Goal: Information Seeking & Learning: Learn about a topic

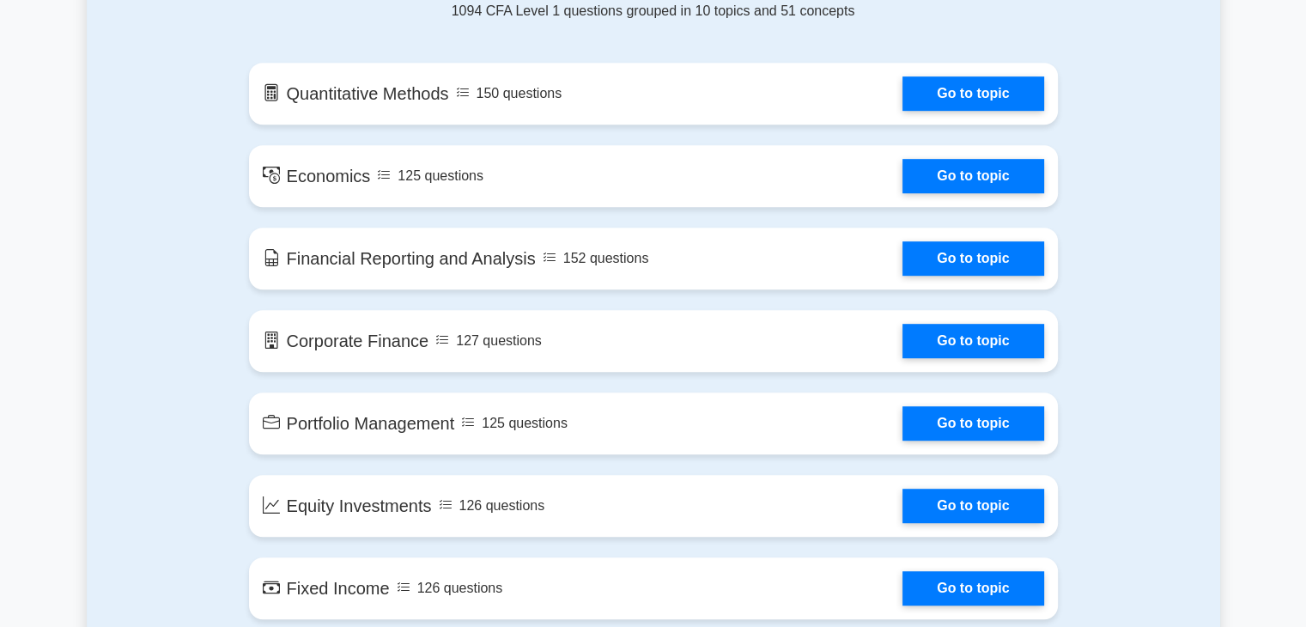
scroll to position [960, 0]
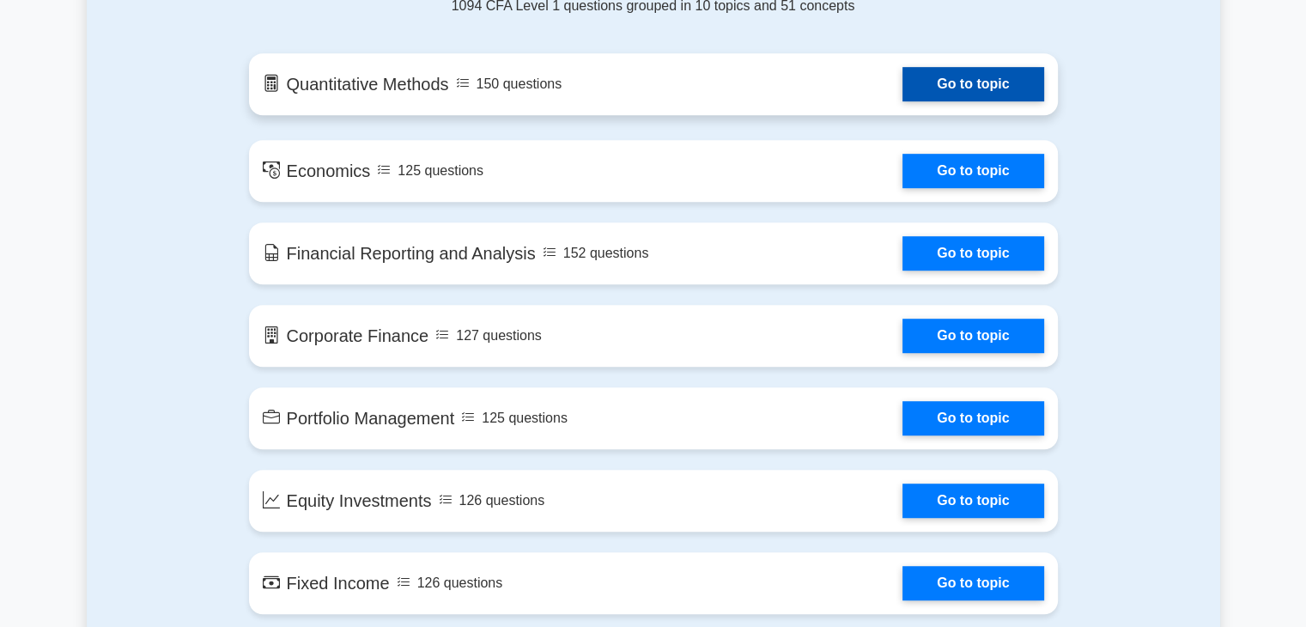
click at [902, 85] on link "Go to topic" at bounding box center [972, 84] width 141 height 34
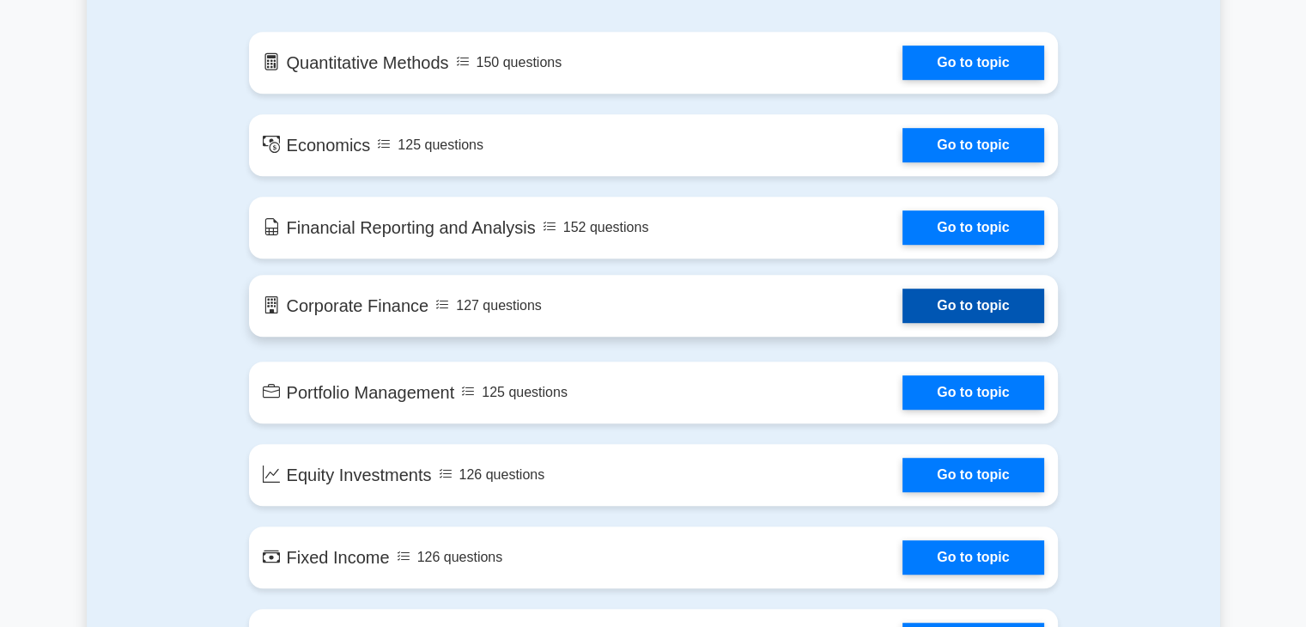
scroll to position [981, 0]
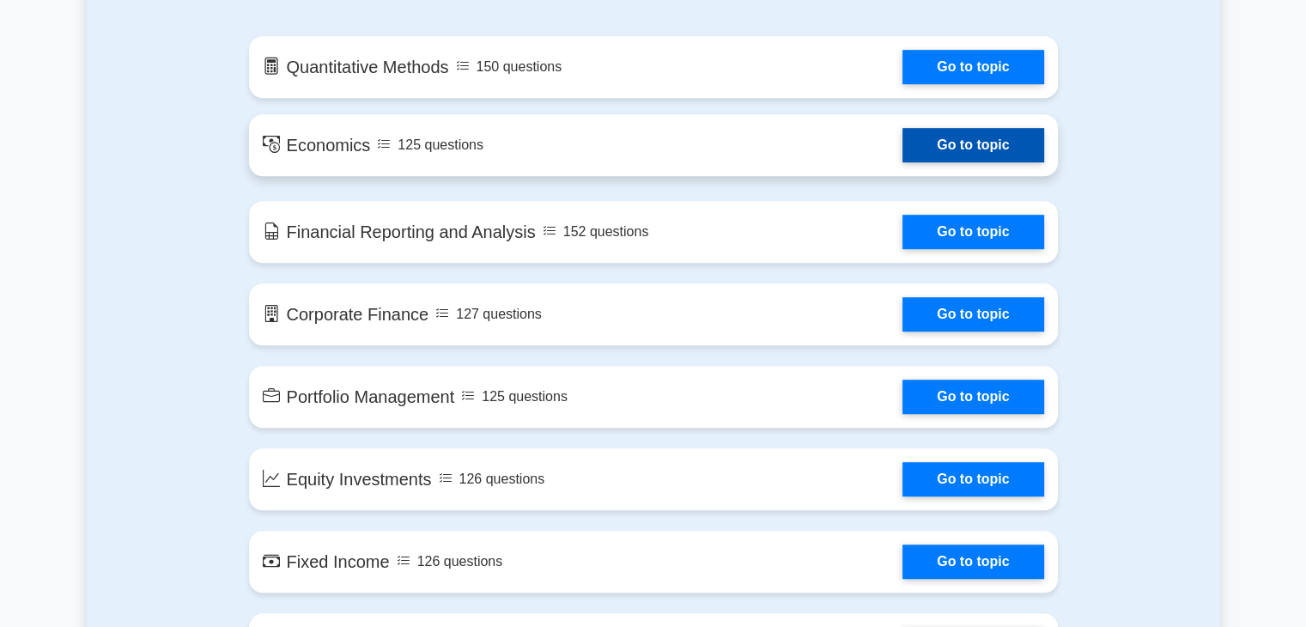
click at [942, 155] on link "Go to topic" at bounding box center [972, 145] width 141 height 34
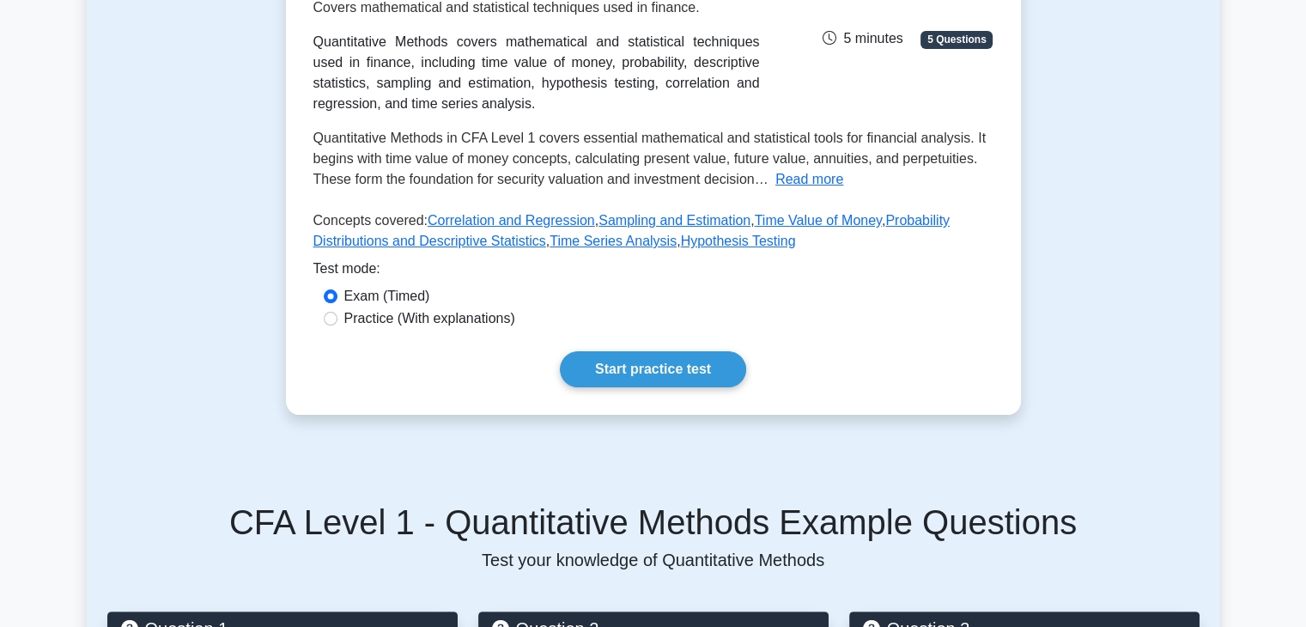
scroll to position [288, 0]
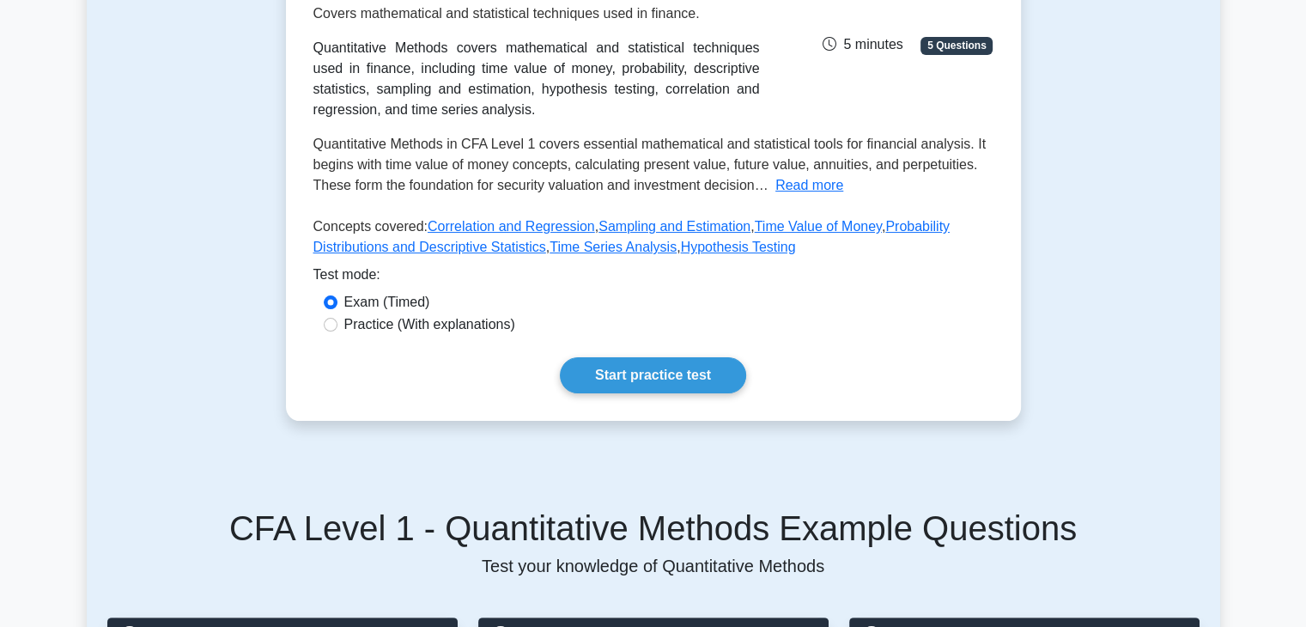
click at [333, 330] on div "Practice (With explanations)" at bounding box center [653, 324] width 659 height 21
click at [326, 327] on input "Practice (With explanations)" at bounding box center [331, 325] width 14 height 14
radio input "true"
click at [673, 367] on link "Start practice test" at bounding box center [653, 375] width 186 height 36
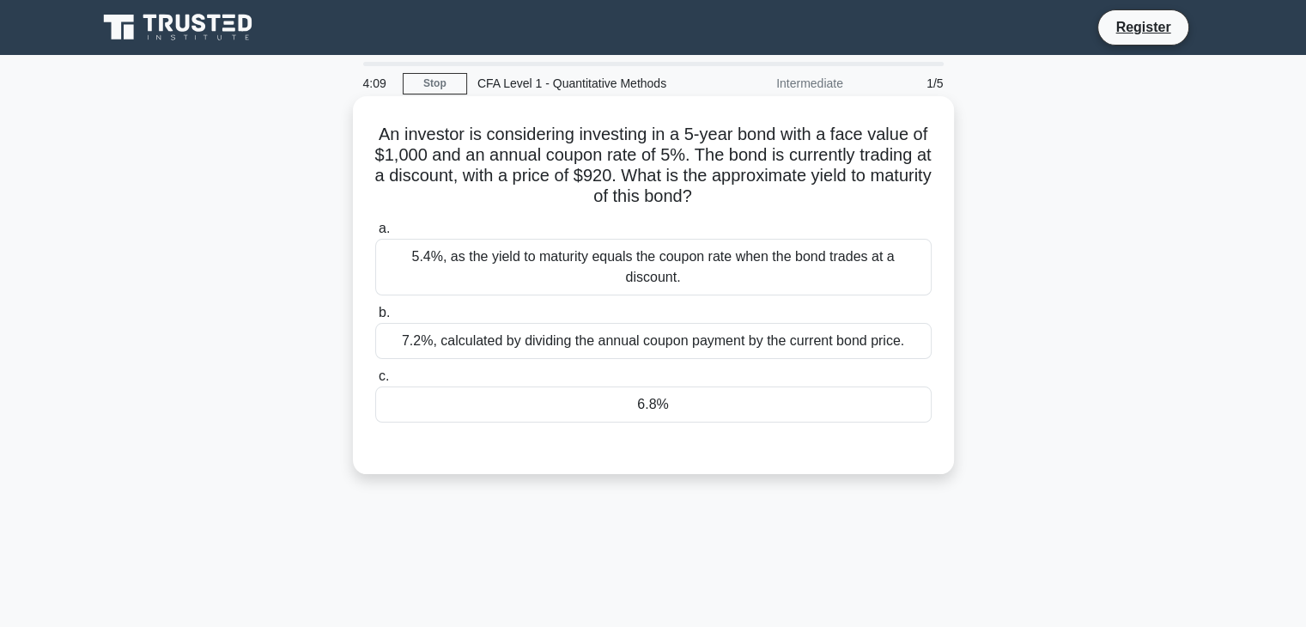
click at [464, 386] on div "6.8%" at bounding box center [653, 404] width 556 height 36
click at [375, 380] on input "c. 6.8%" at bounding box center [375, 376] width 0 height 11
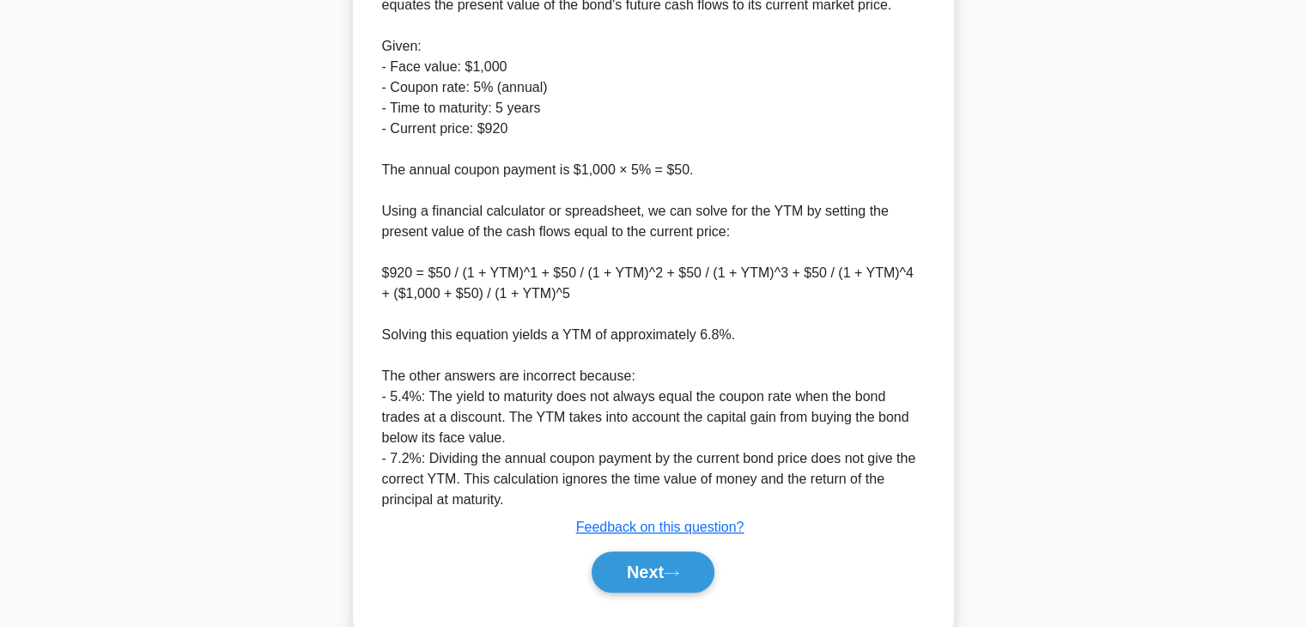
scroll to position [573, 0]
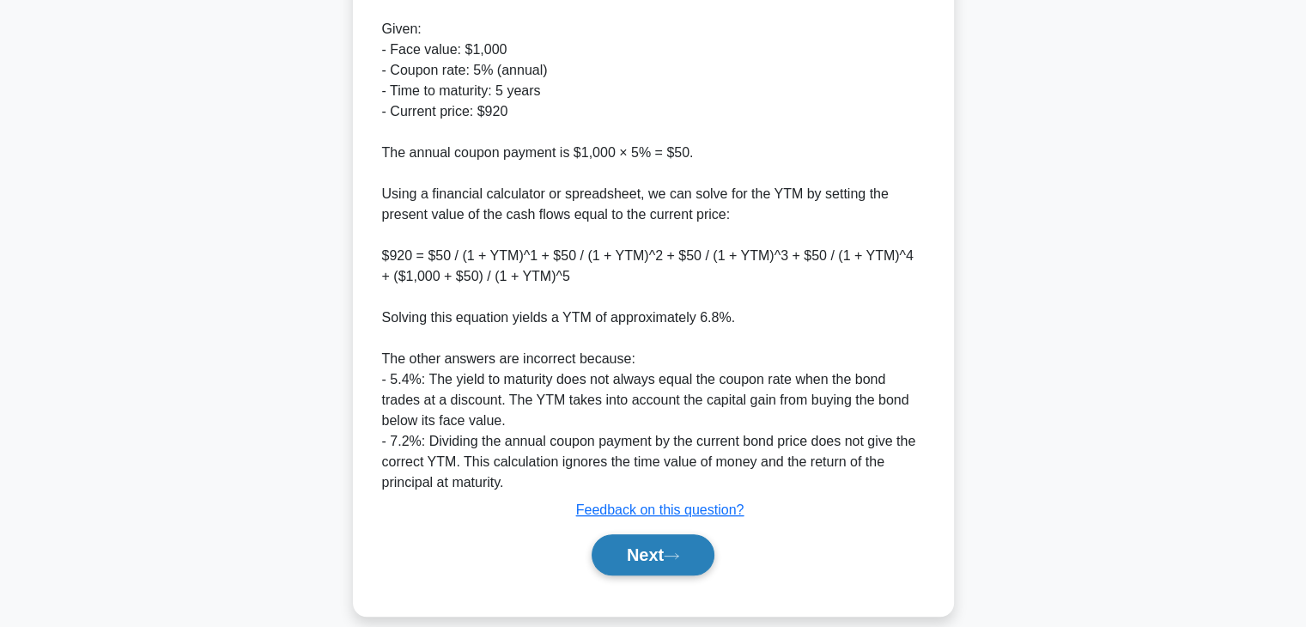
click at [639, 536] on button "Next" at bounding box center [652, 554] width 123 height 41
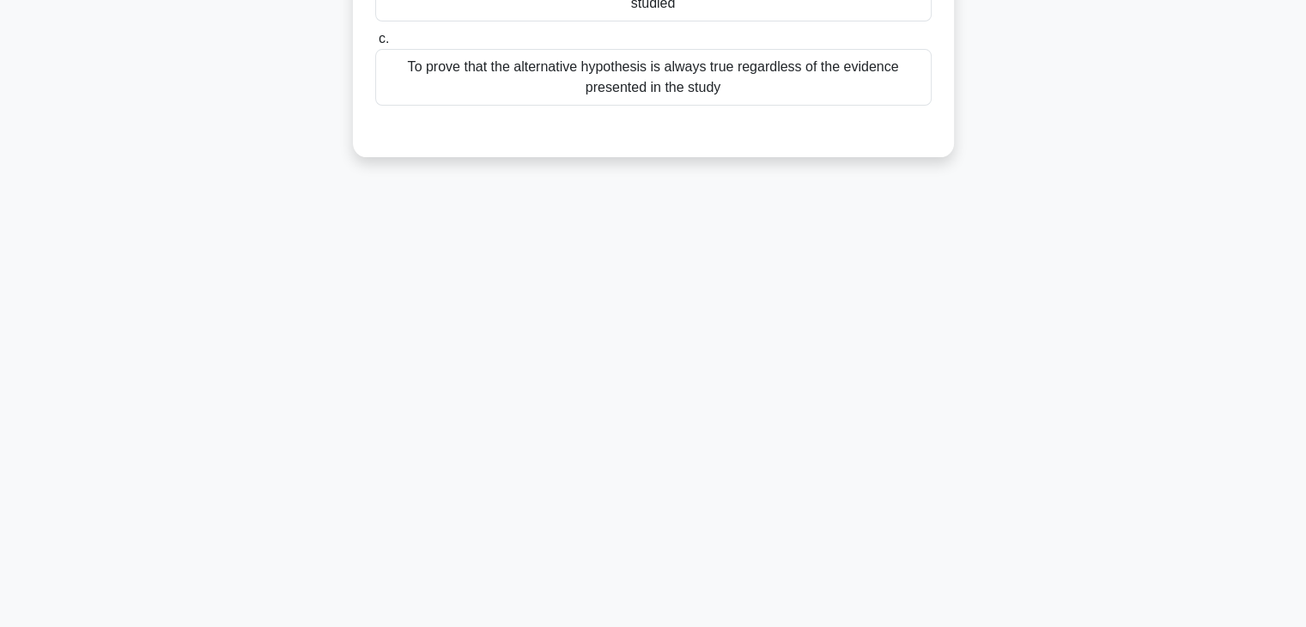
scroll to position [0, 0]
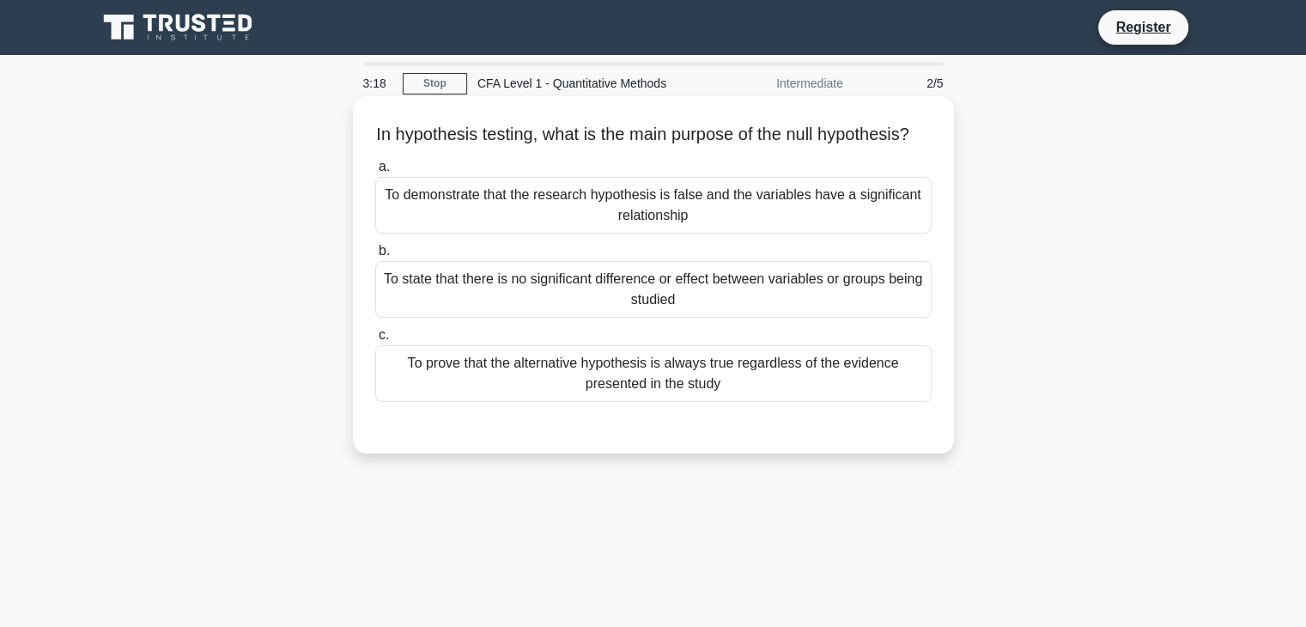
drag, startPoint x: 557, startPoint y: 274, endPoint x: 541, endPoint y: 329, distance: 57.3
click at [541, 318] on label "b. To state that there is no significant difference or effect between variables…" at bounding box center [653, 278] width 556 height 77
click at [541, 318] on div "To state that there is no significant difference or effect between variables or…" at bounding box center [653, 289] width 556 height 57
click at [375, 257] on input "b. To state that there is no significant difference or effect between variables…" at bounding box center [375, 250] width 0 height 11
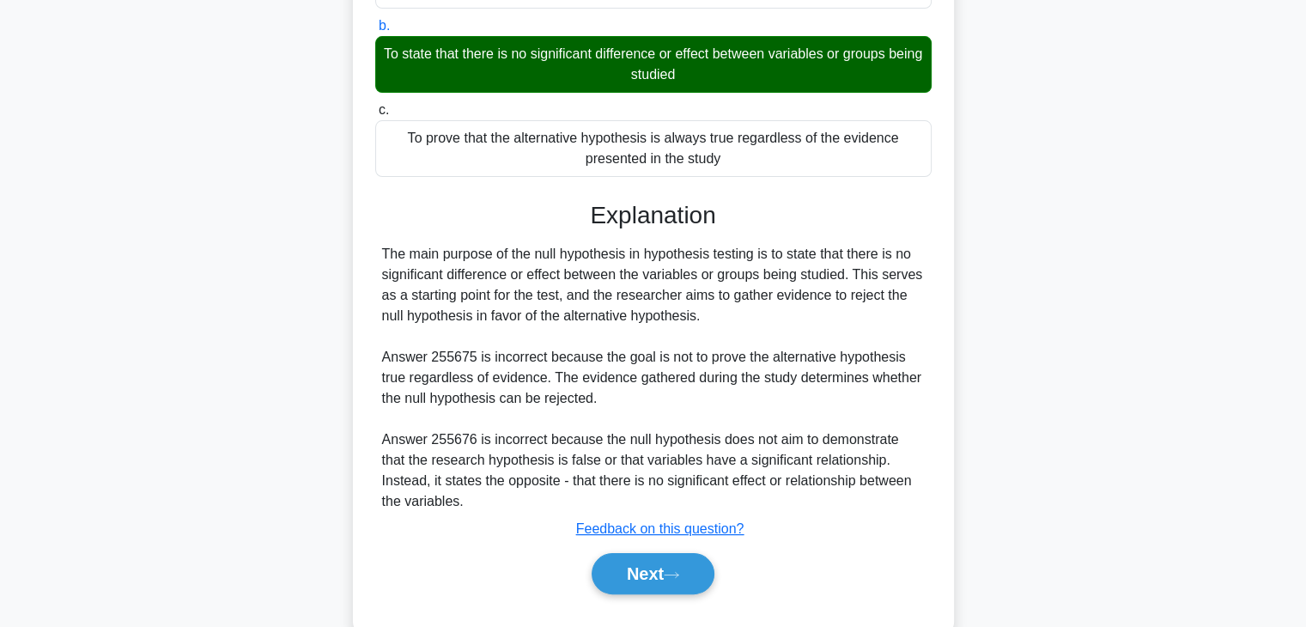
scroll to position [229, 0]
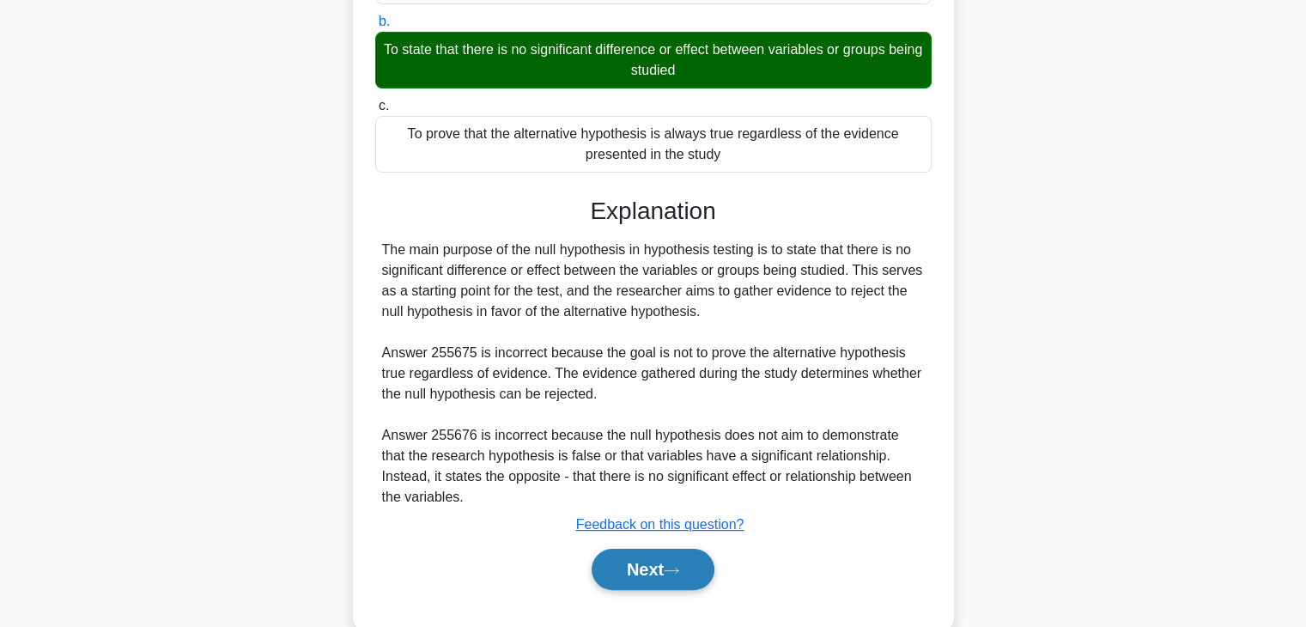
click at [629, 590] on button "Next" at bounding box center [652, 568] width 123 height 41
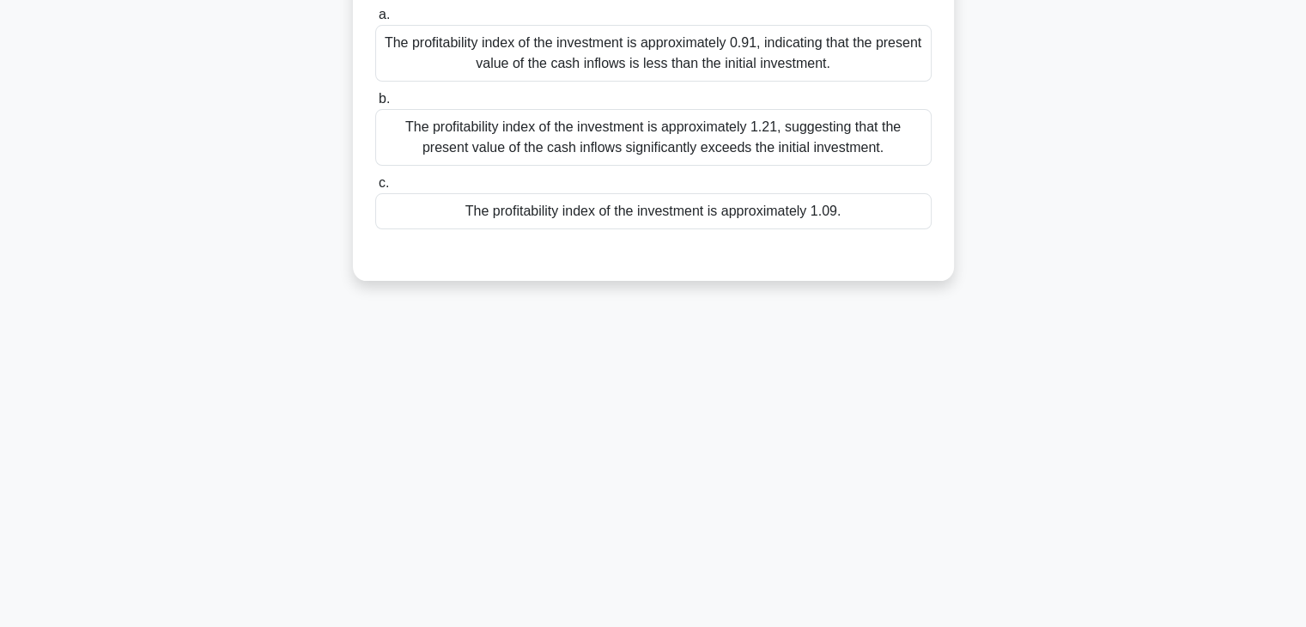
scroll to position [0, 0]
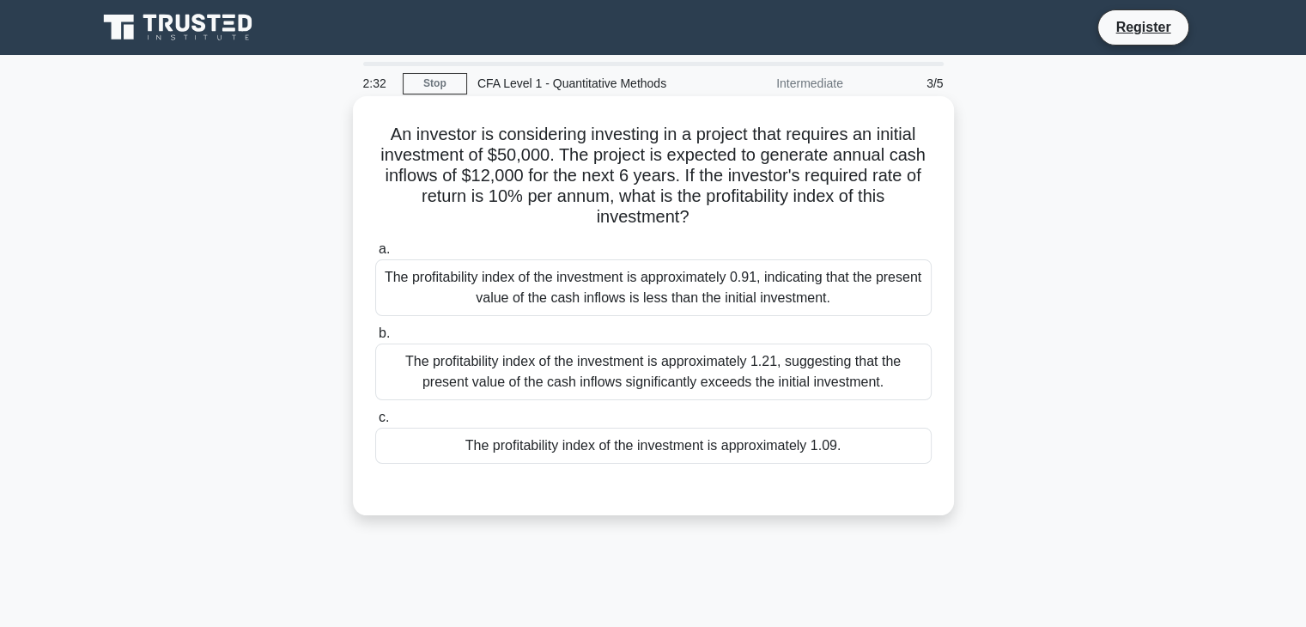
click at [518, 136] on h5 "An investor is considering investing in a project that requires an initial inve…" at bounding box center [653, 176] width 560 height 105
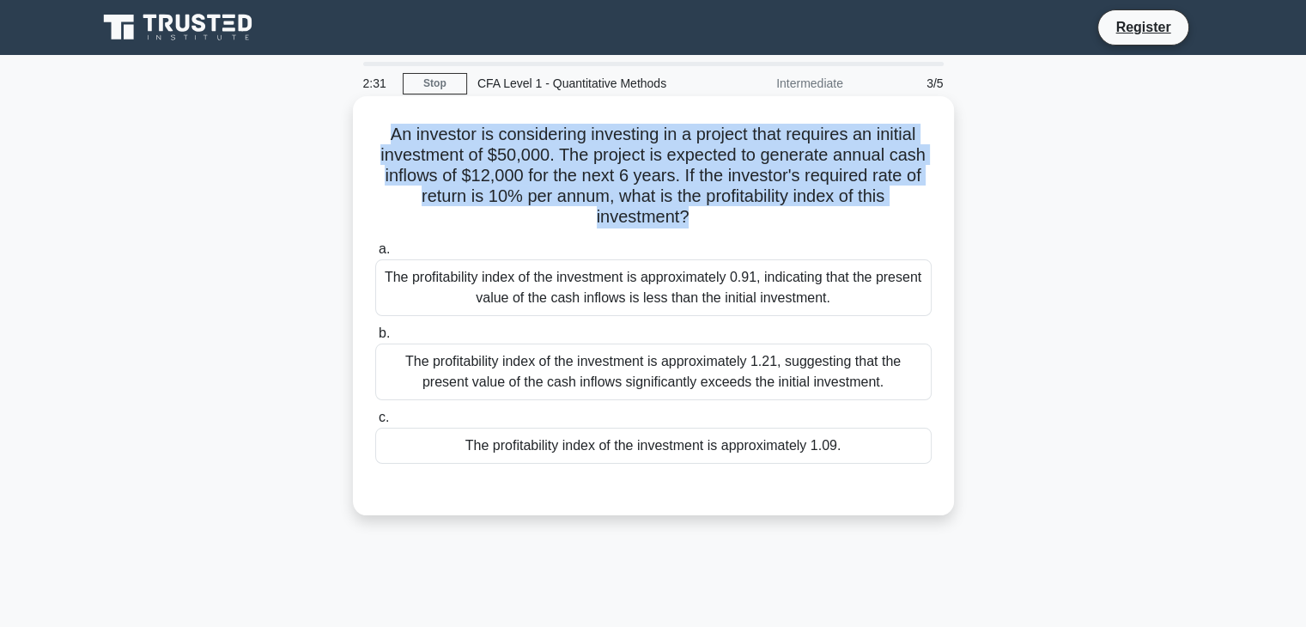
click at [518, 136] on h5 "An investor is considering investing in a project that requires an initial inve…" at bounding box center [653, 176] width 560 height 105
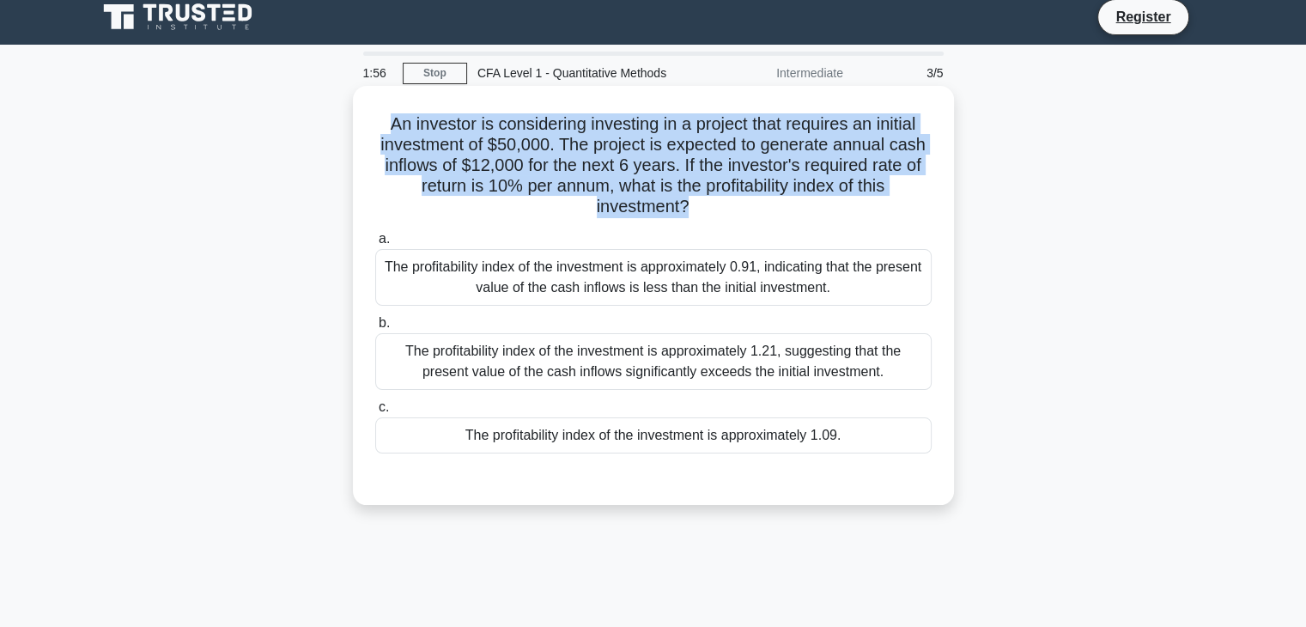
scroll to position [10, 0]
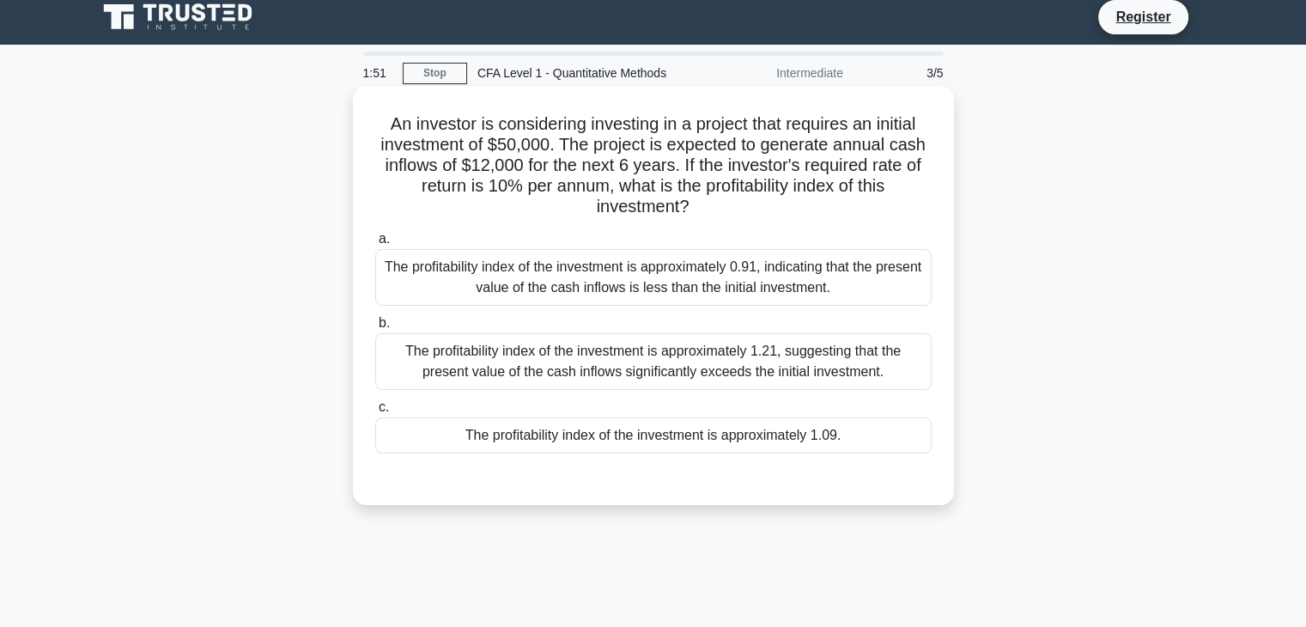
click at [544, 356] on div "The profitability index of the investment is approximately 1.21, suggesting tha…" at bounding box center [653, 361] width 556 height 57
click at [375, 329] on input "b. The profitability index of the investment is approximately 1.21, suggesting …" at bounding box center [375, 323] width 0 height 11
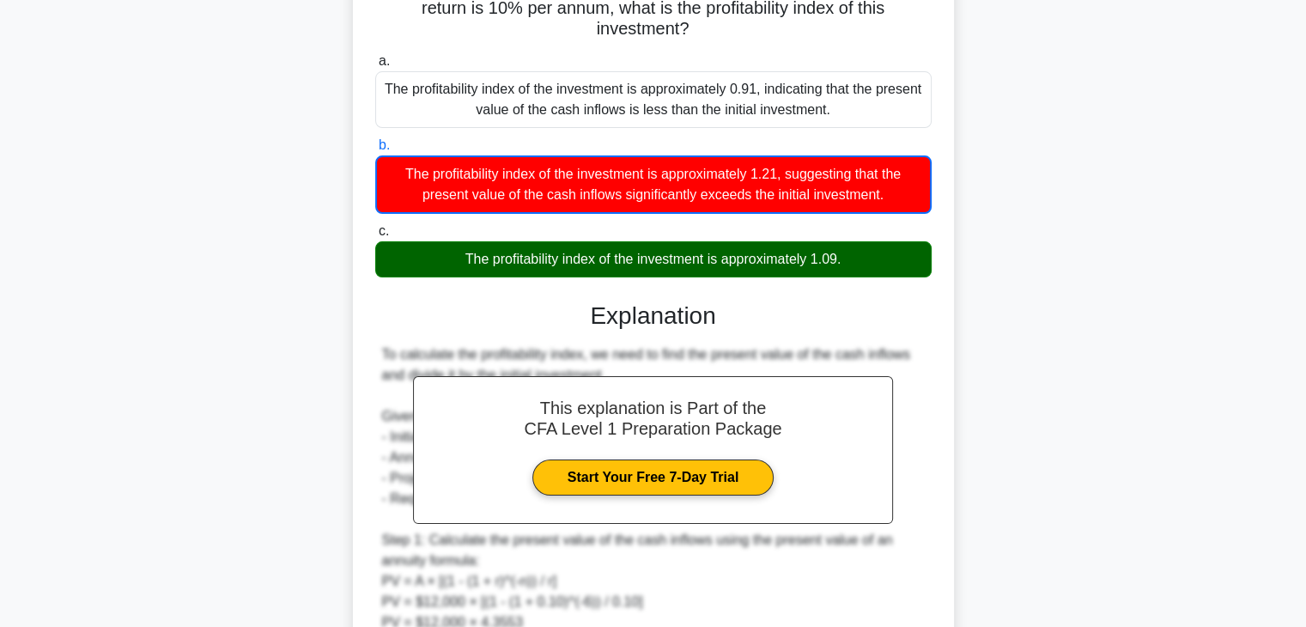
scroll to position [0, 0]
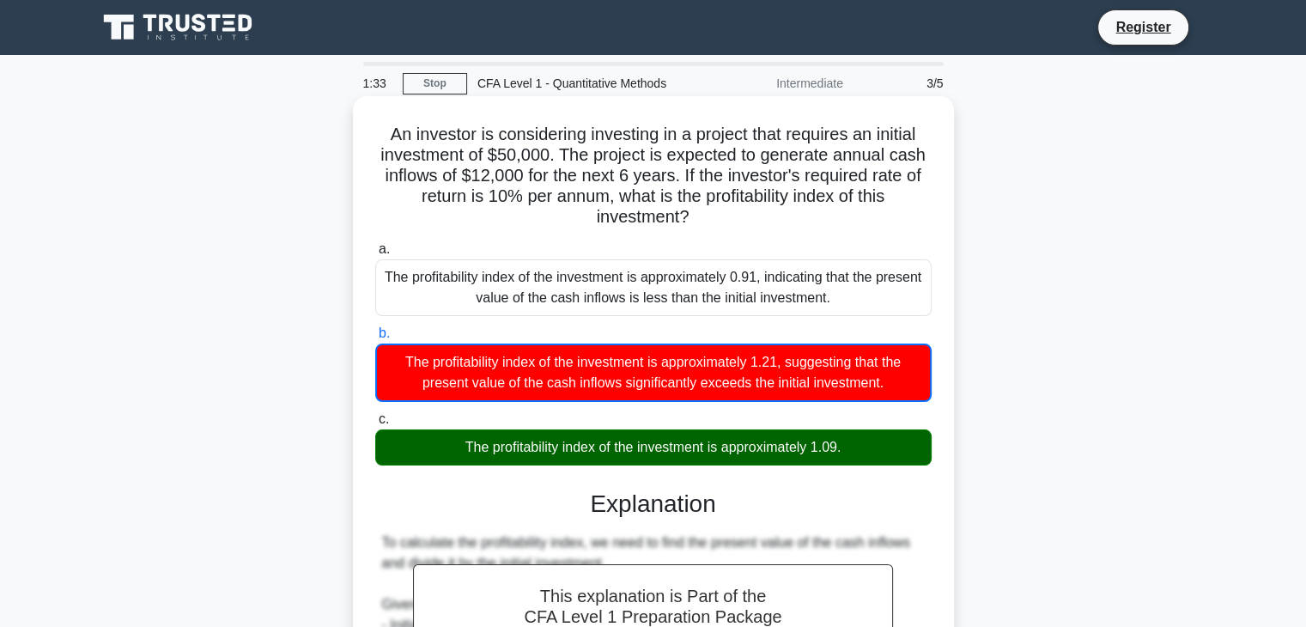
drag, startPoint x: 375, startPoint y: 135, endPoint x: 865, endPoint y: 445, distance: 580.3
copy div "An investor is considering investing in a project that requires an initial inve…"
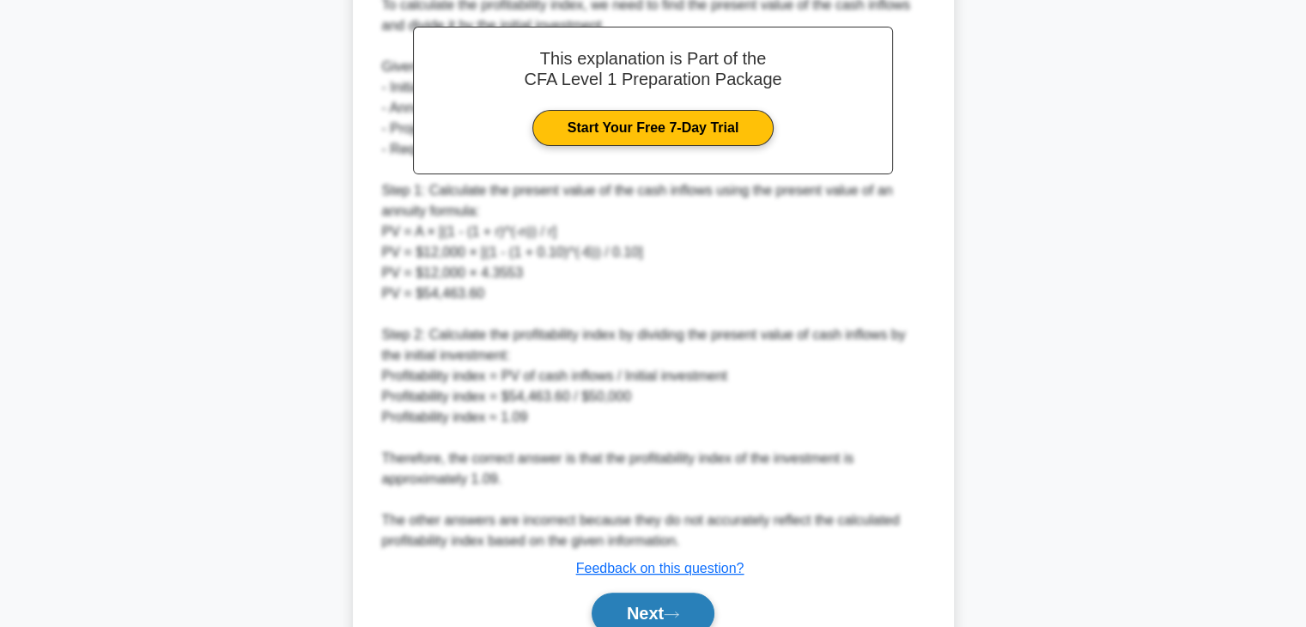
scroll to position [604, 0]
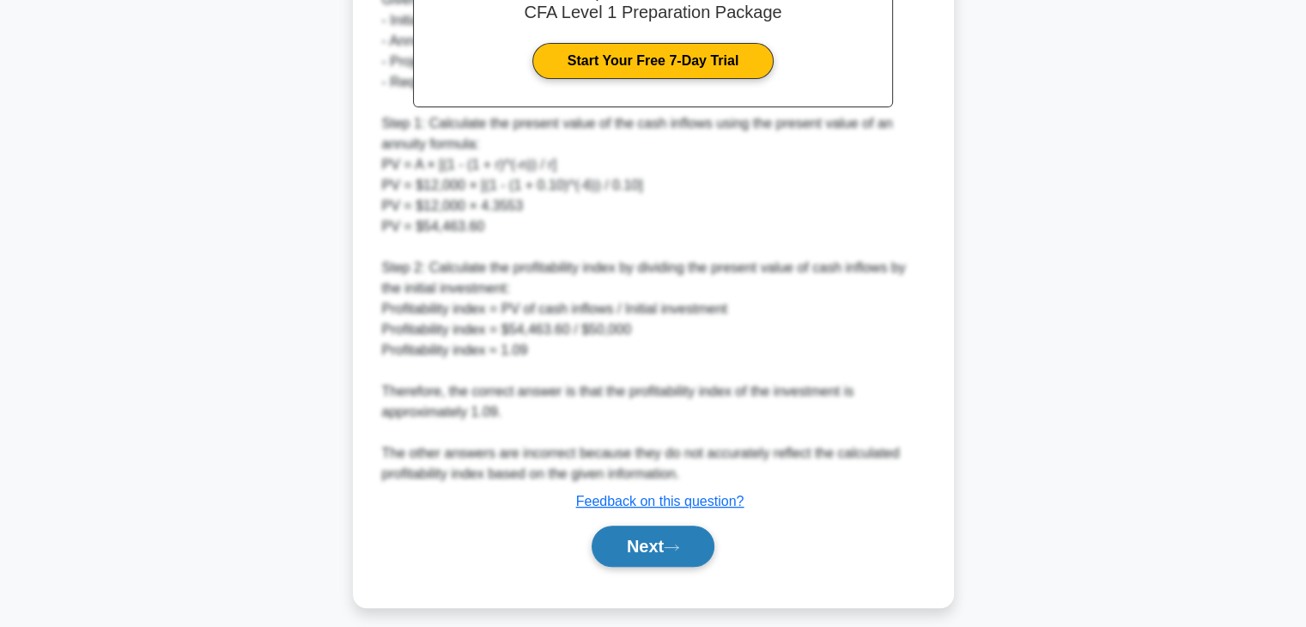
drag, startPoint x: 664, startPoint y: 565, endPoint x: 646, endPoint y: 541, distance: 30.0
click at [646, 541] on div "Next" at bounding box center [653, 545] width 556 height 55
click at [646, 541] on button "Next" at bounding box center [652, 545] width 123 height 41
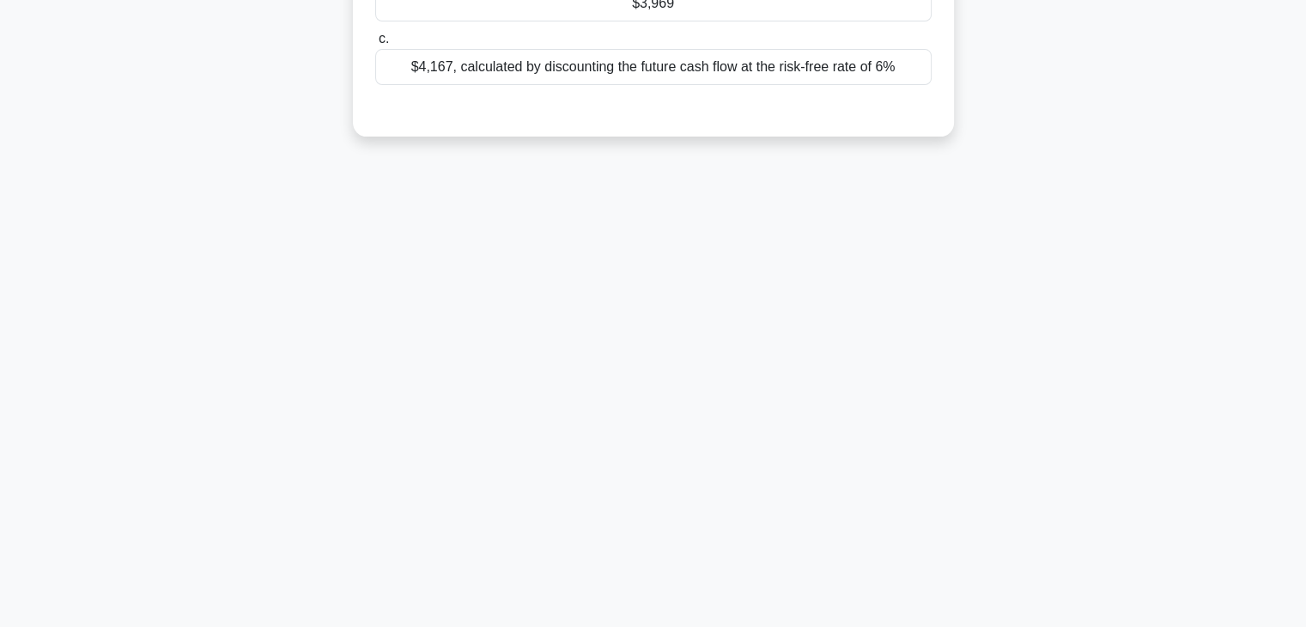
scroll to position [0, 0]
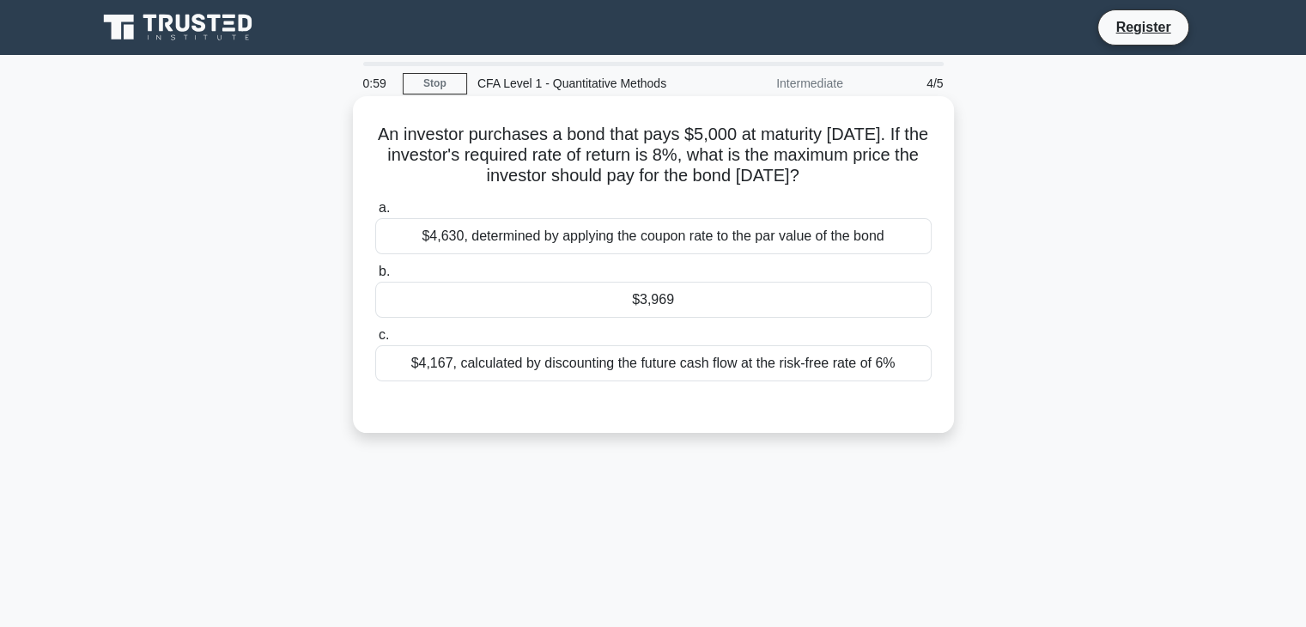
click at [651, 303] on div "$3,969" at bounding box center [653, 300] width 556 height 36
click at [375, 277] on input "b. $3,969" at bounding box center [375, 271] width 0 height 11
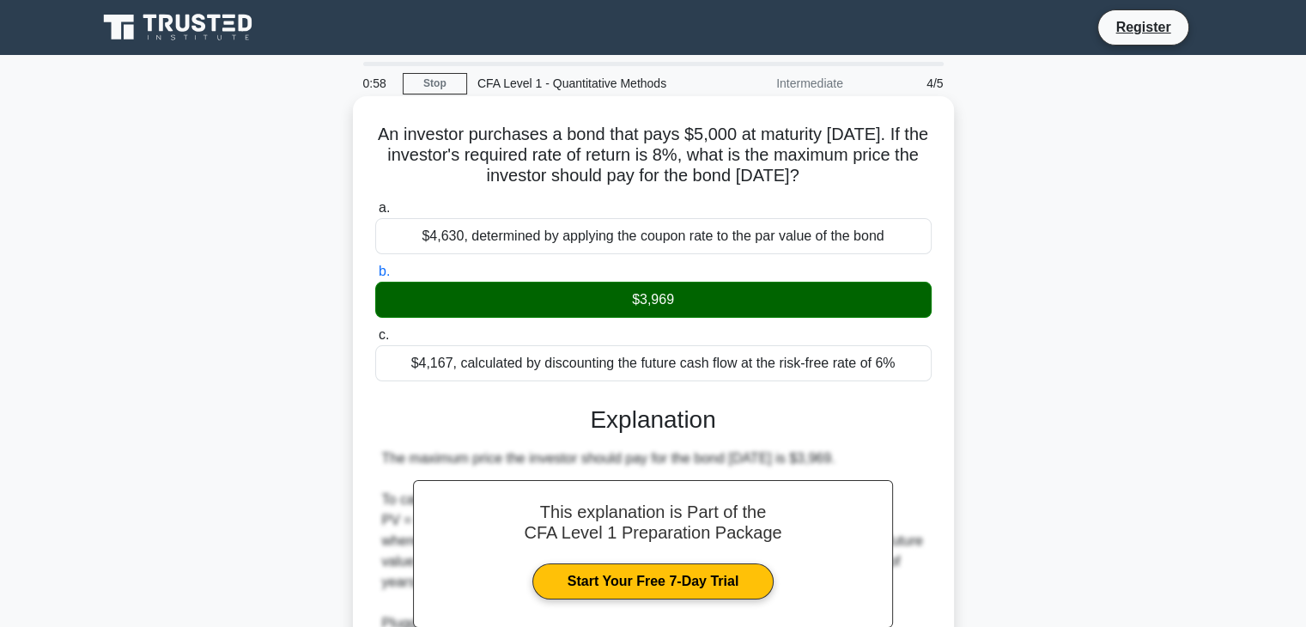
scroll to position [326, 0]
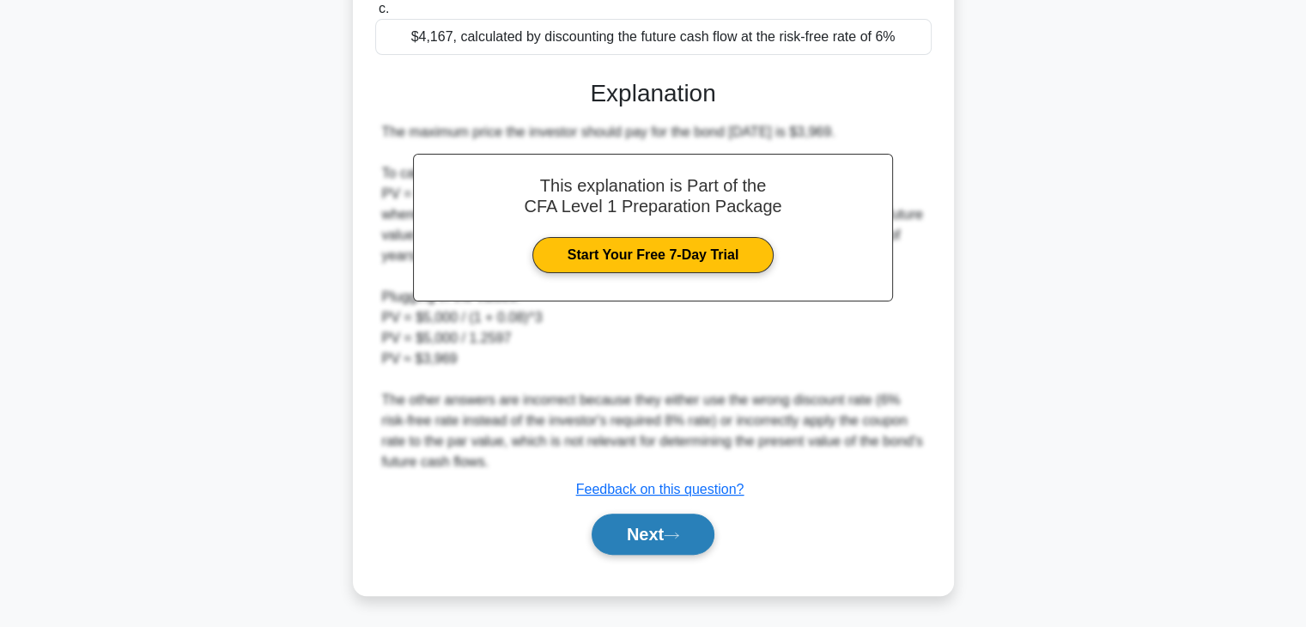
click at [633, 535] on button "Next" at bounding box center [652, 533] width 123 height 41
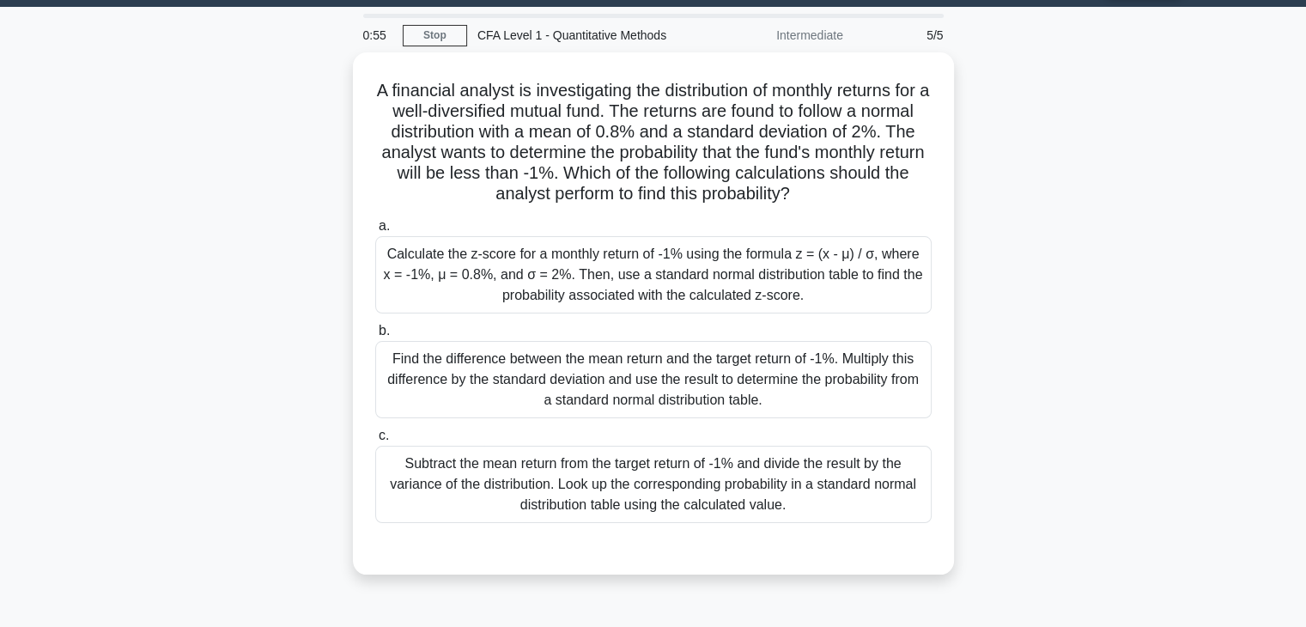
scroll to position [0, 0]
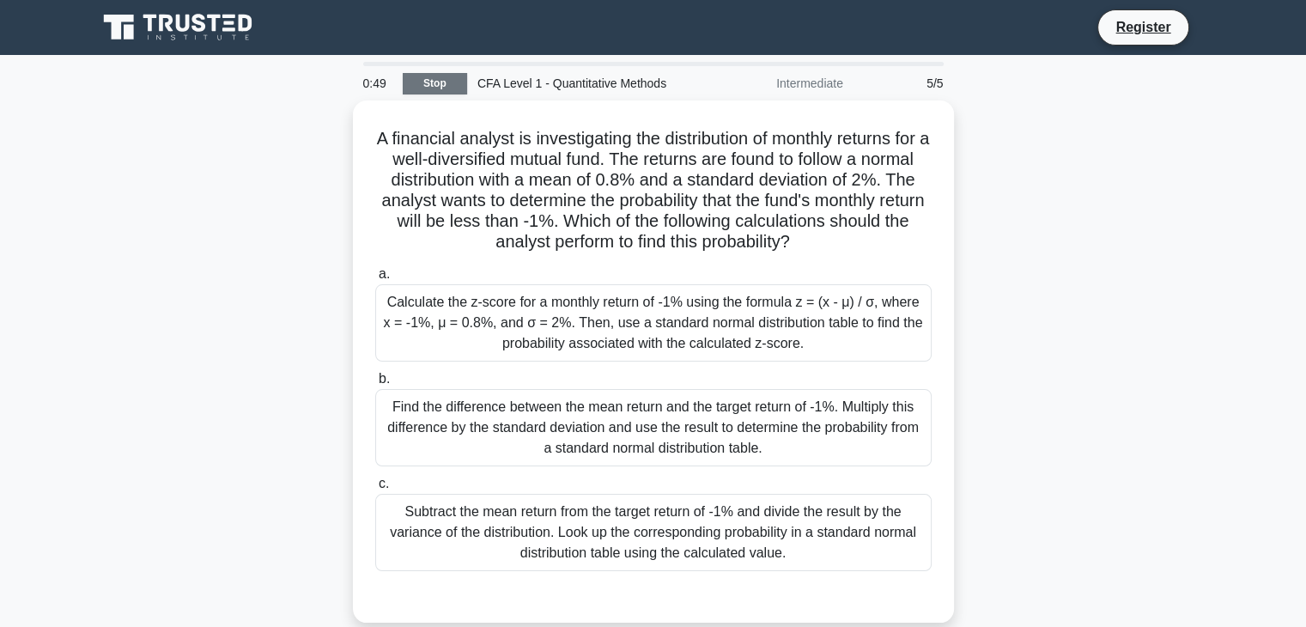
click at [444, 83] on link "Stop" at bounding box center [435, 83] width 64 height 21
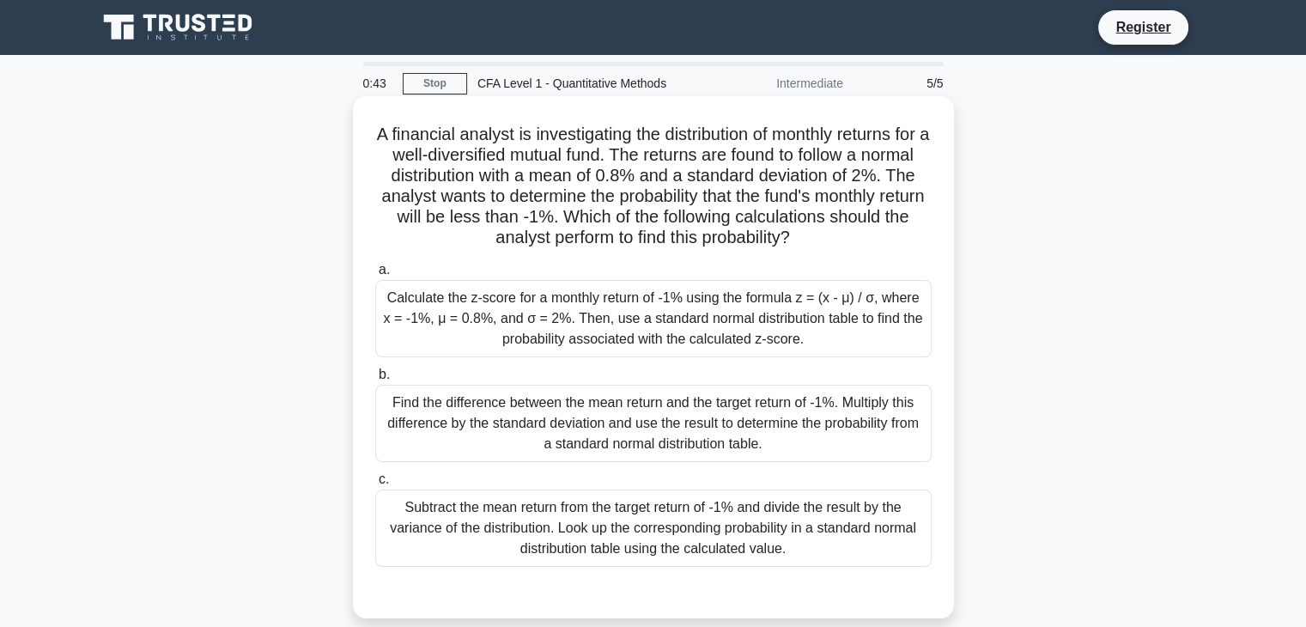
click at [634, 440] on div "Find the difference between the mean return and the target return of -1%. Multi…" at bounding box center [653, 423] width 556 height 77
click at [375, 380] on input "b. Find the difference between the mean return and the target return of -1%. Mu…" at bounding box center [375, 374] width 0 height 11
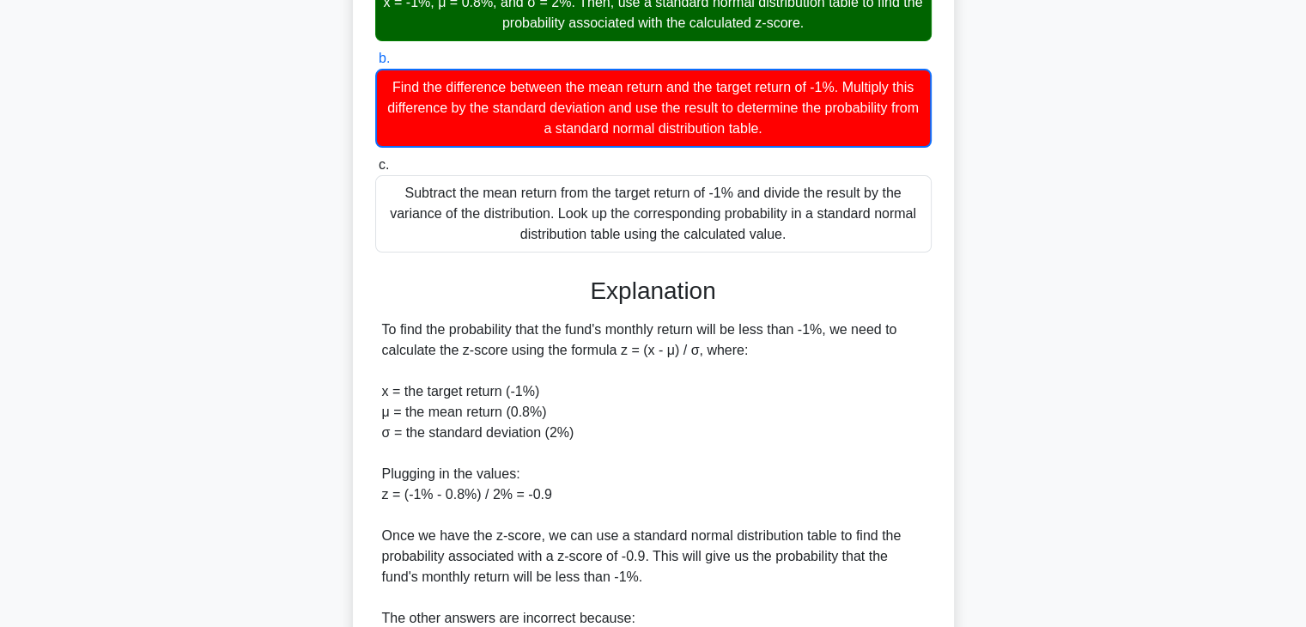
scroll to position [575, 0]
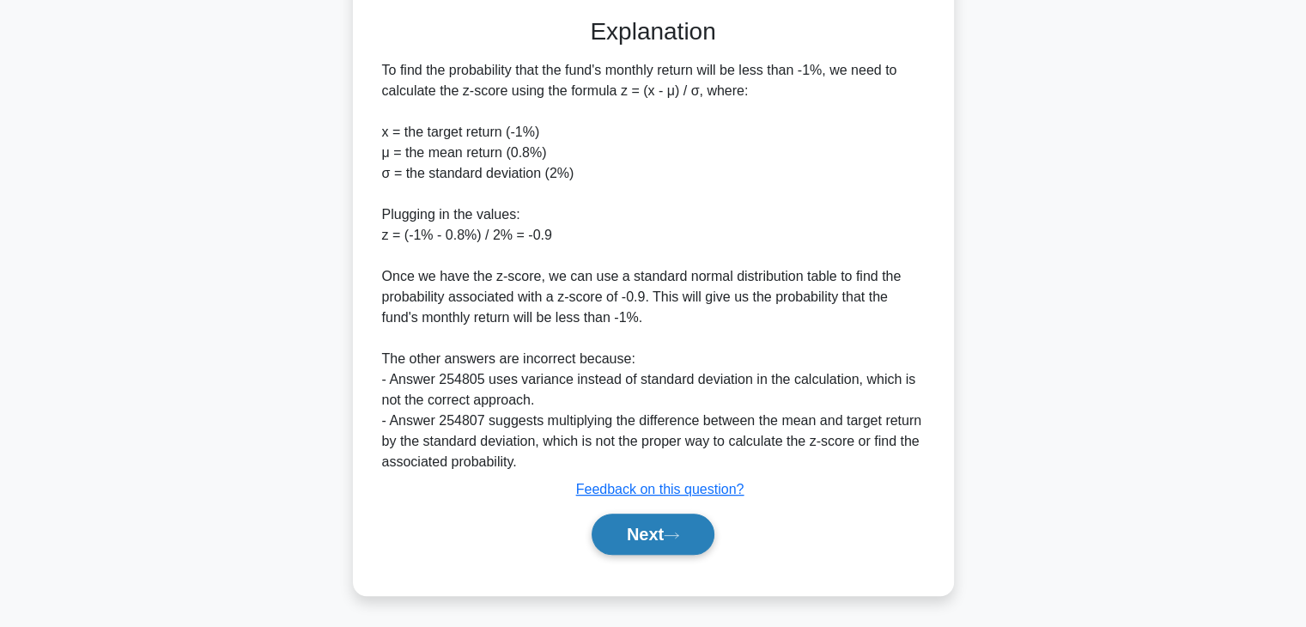
click at [635, 542] on button "Next" at bounding box center [652, 533] width 123 height 41
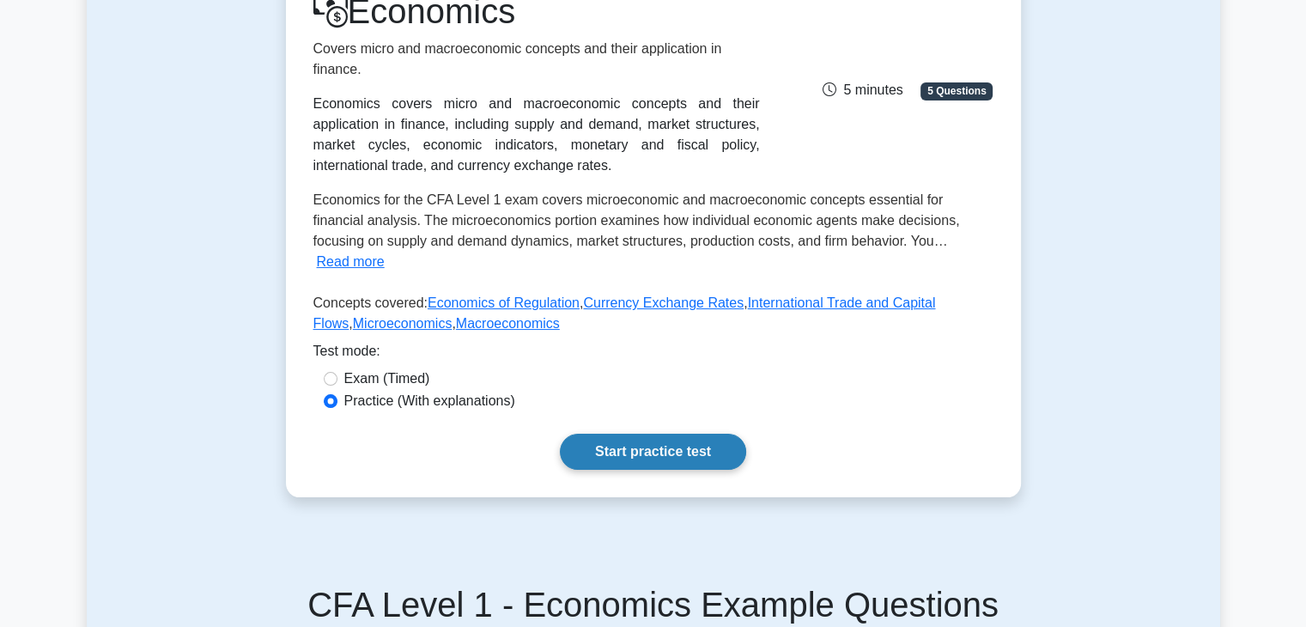
scroll to position [254, 0]
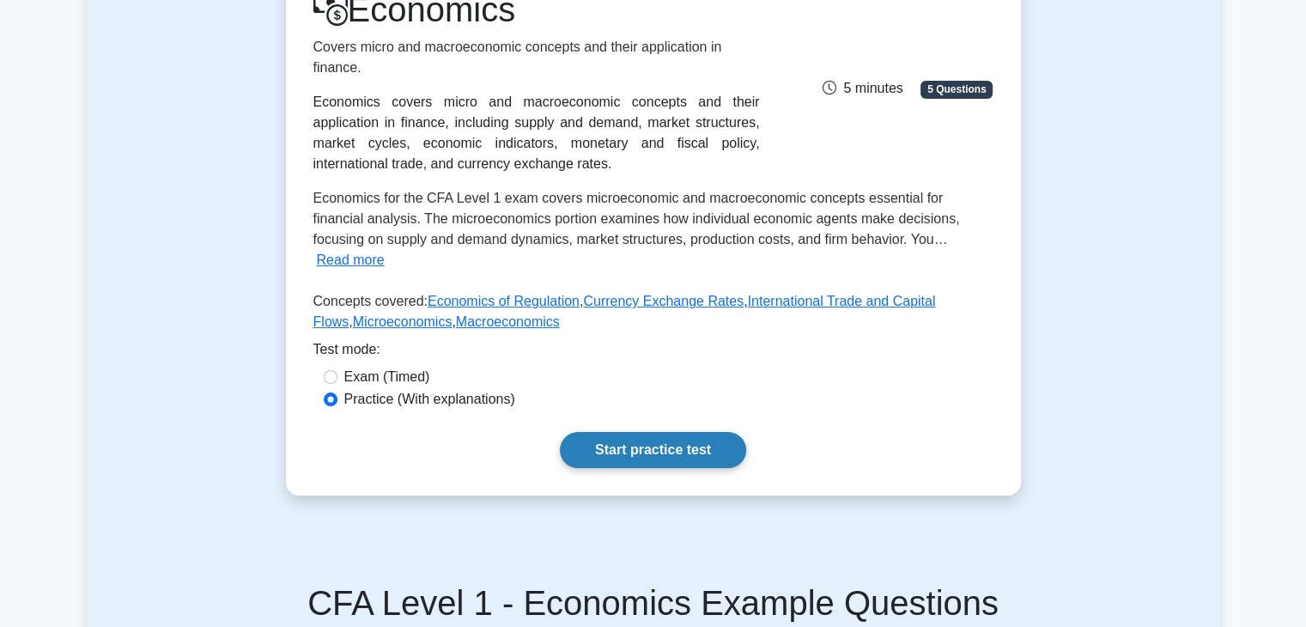
click at [662, 432] on link "Start practice test" at bounding box center [653, 450] width 186 height 36
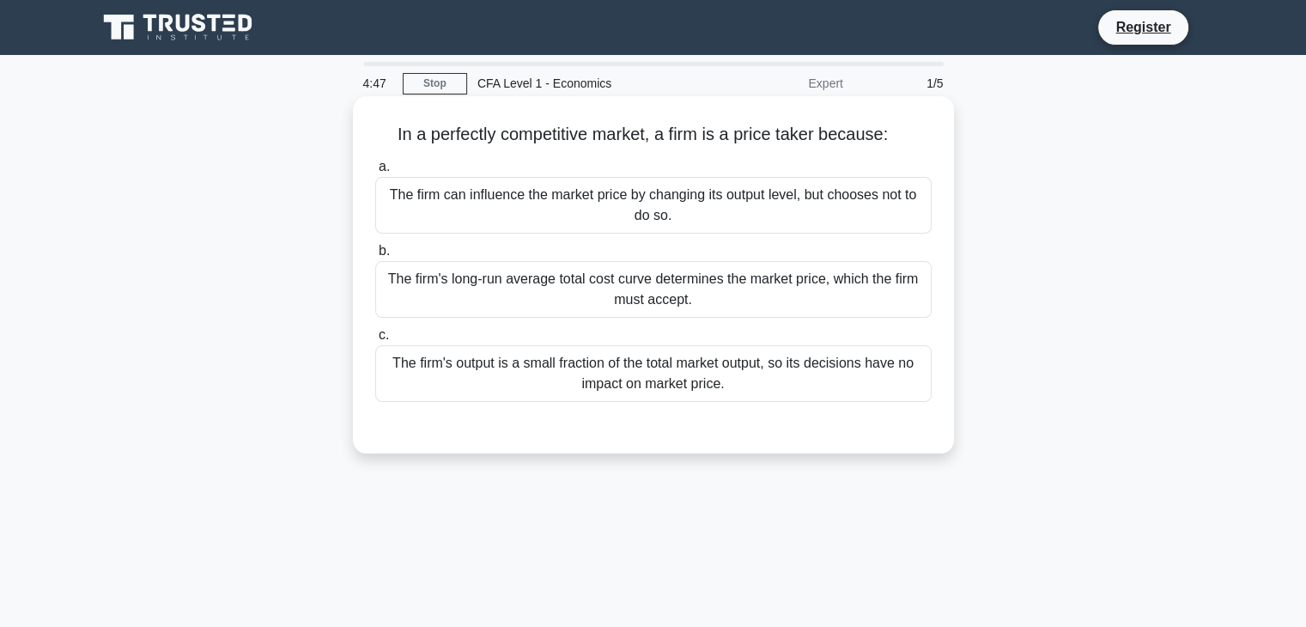
click at [478, 391] on div "The firm's output is a small fraction of the total market output, so its decisi…" at bounding box center [653, 373] width 556 height 57
click at [375, 341] on input "c. The firm's output is a small fraction of the total market output, so its dec…" at bounding box center [375, 335] width 0 height 11
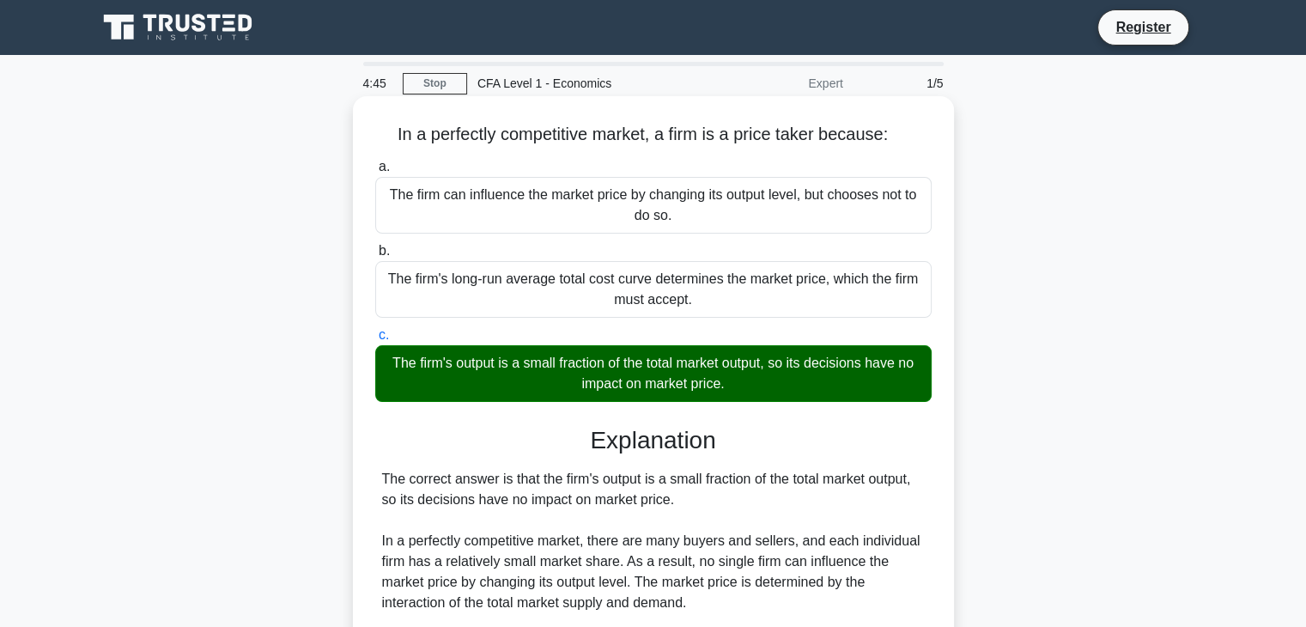
scroll to position [301, 0]
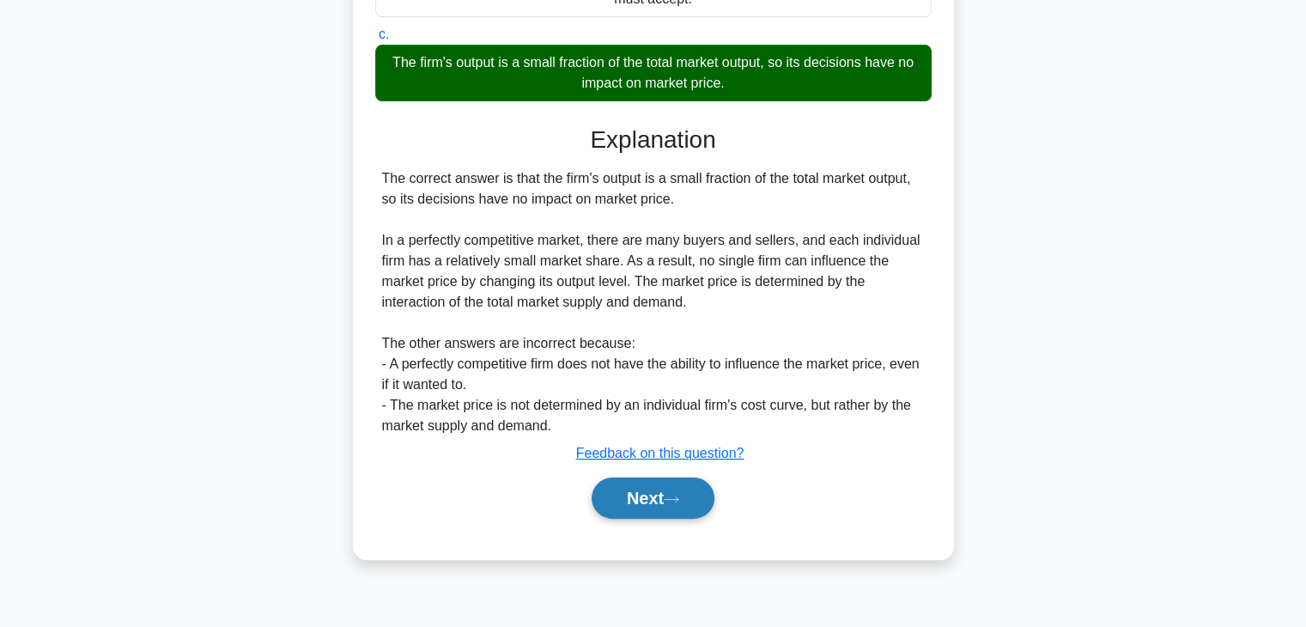
click at [624, 500] on button "Next" at bounding box center [652, 497] width 123 height 41
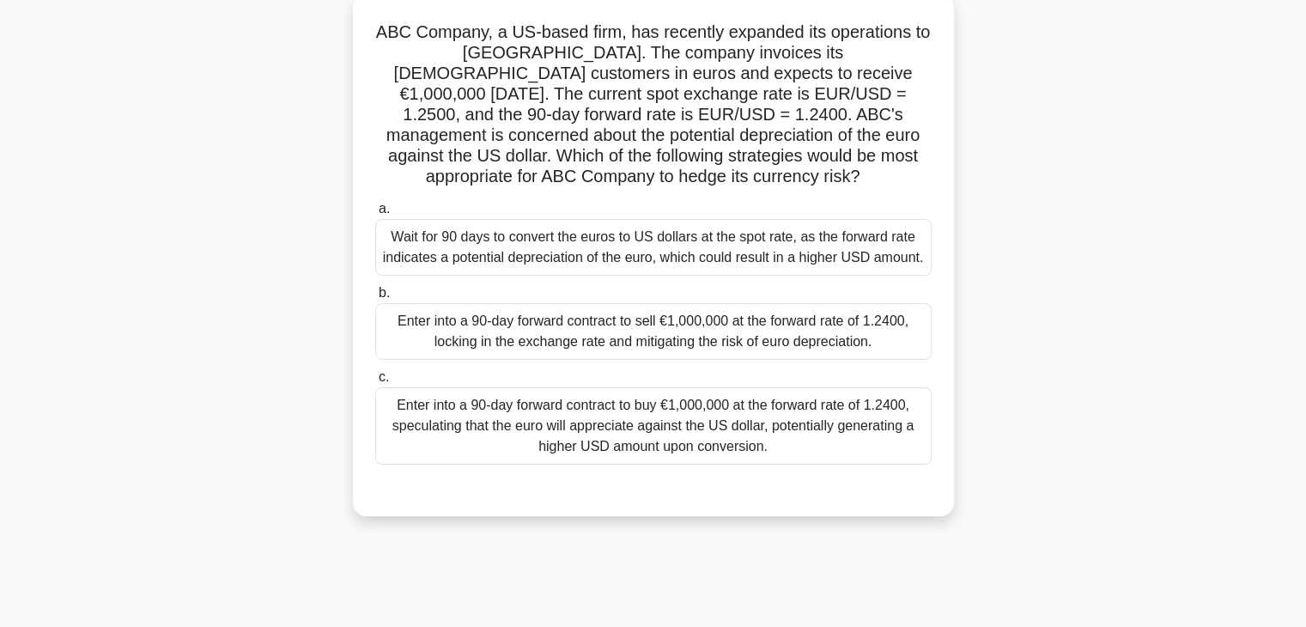
scroll to position [123, 0]
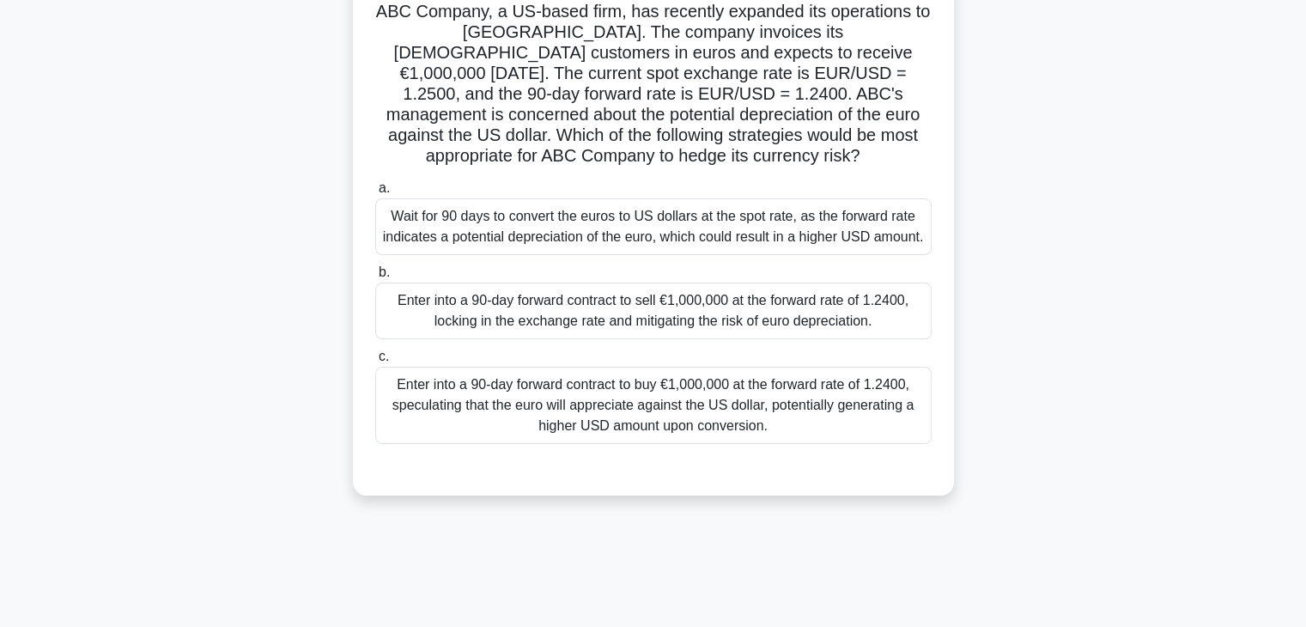
click at [676, 328] on div "Enter into a 90-day forward contract to sell €1,000,000 at the forward rate of …" at bounding box center [653, 310] width 556 height 57
click at [375, 278] on input "b. Enter into a 90-day forward contract to sell €1,000,000 at the forward rate …" at bounding box center [375, 272] width 0 height 11
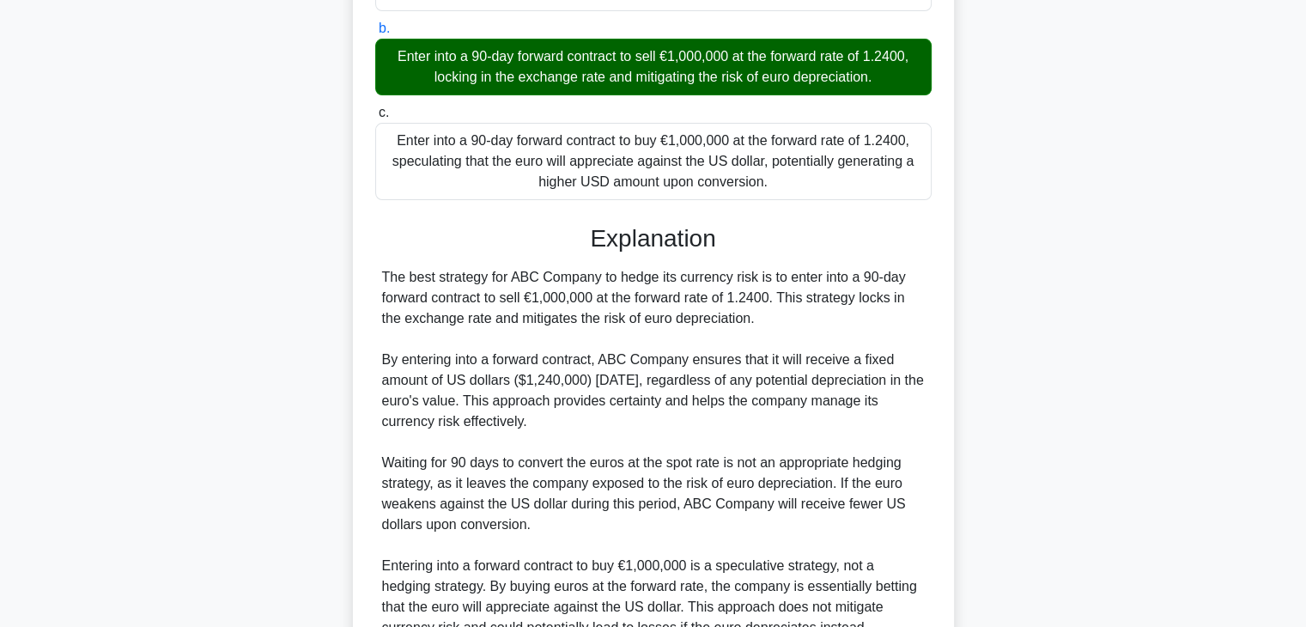
scroll to position [553, 0]
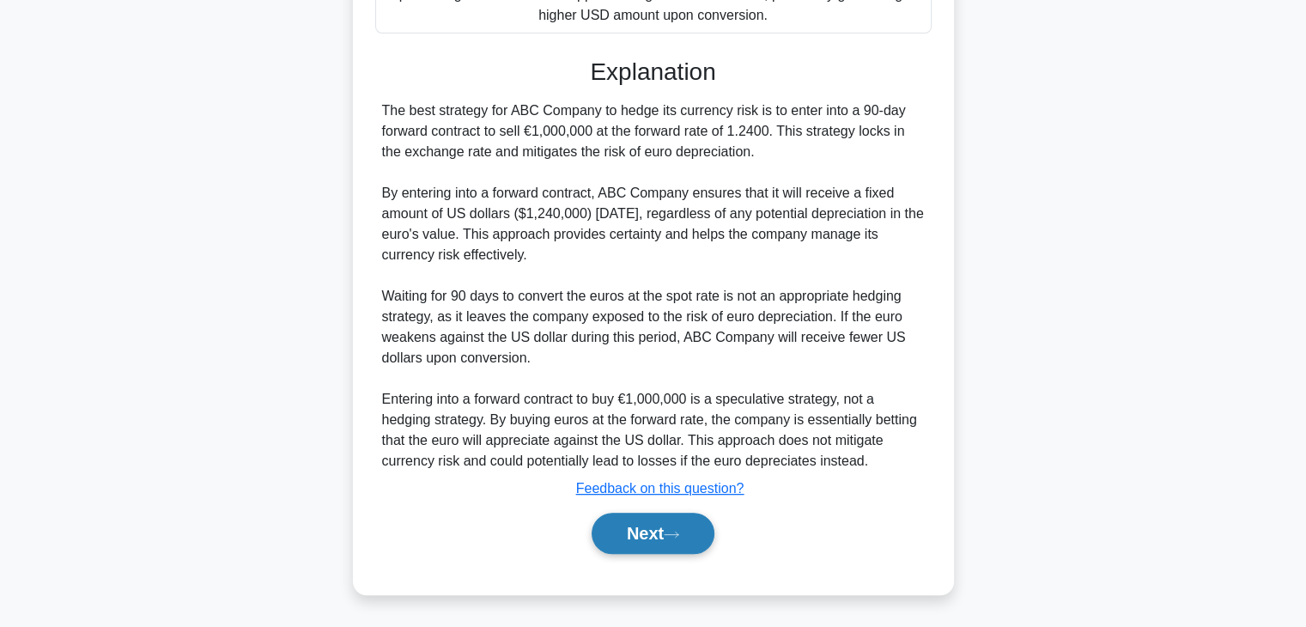
click at [671, 536] on icon at bounding box center [670, 534] width 15 height 9
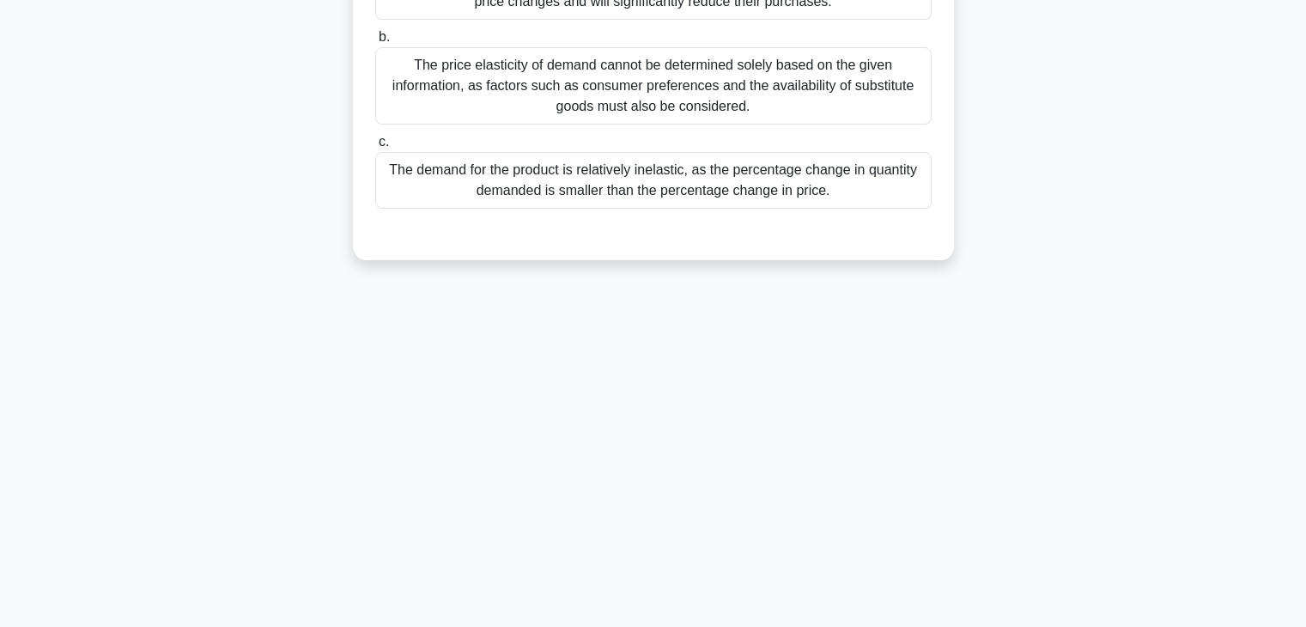
scroll to position [0, 0]
